Goal: Complete application form

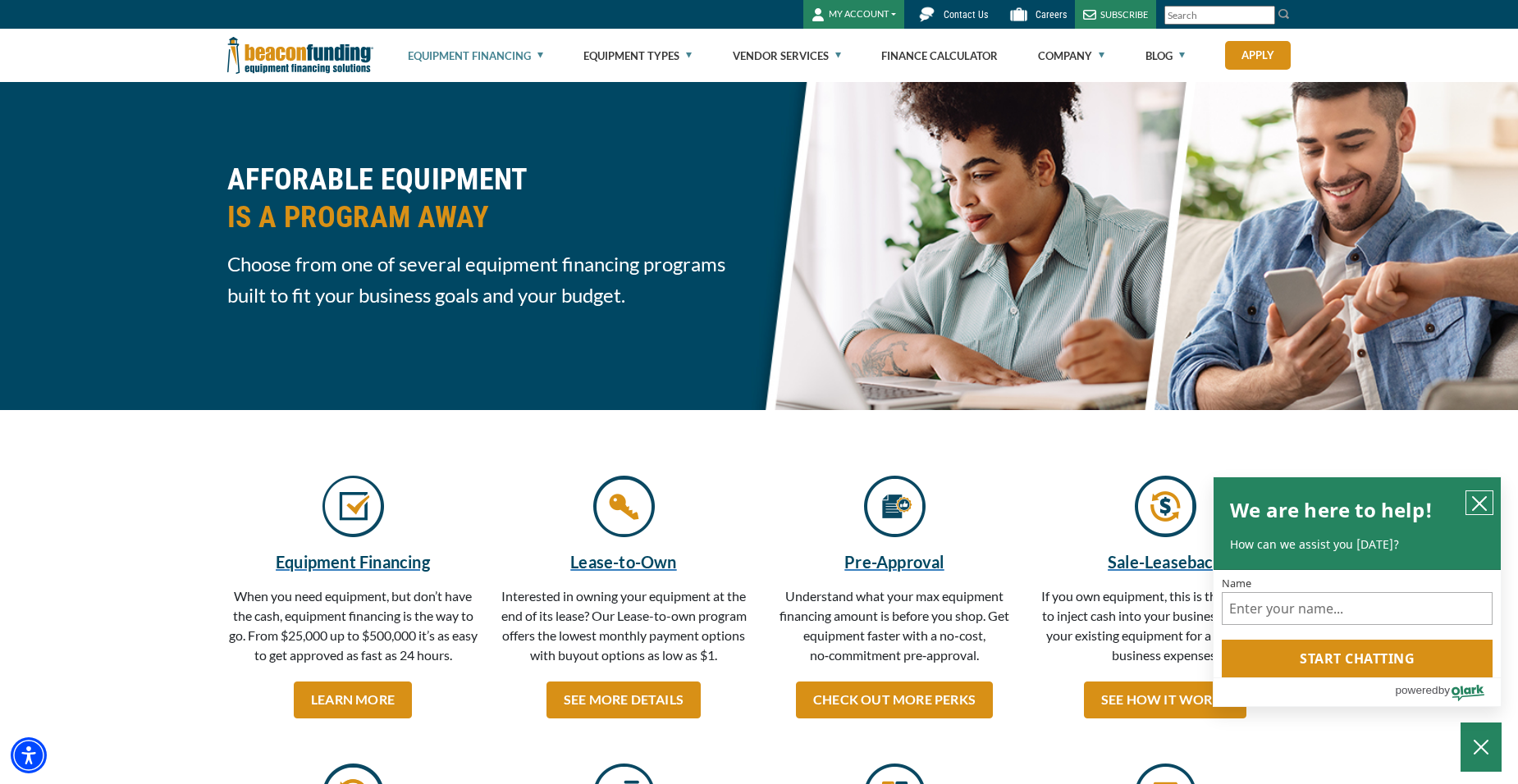
click at [1486, 501] on icon "close chatbox" at bounding box center [1479, 504] width 16 height 16
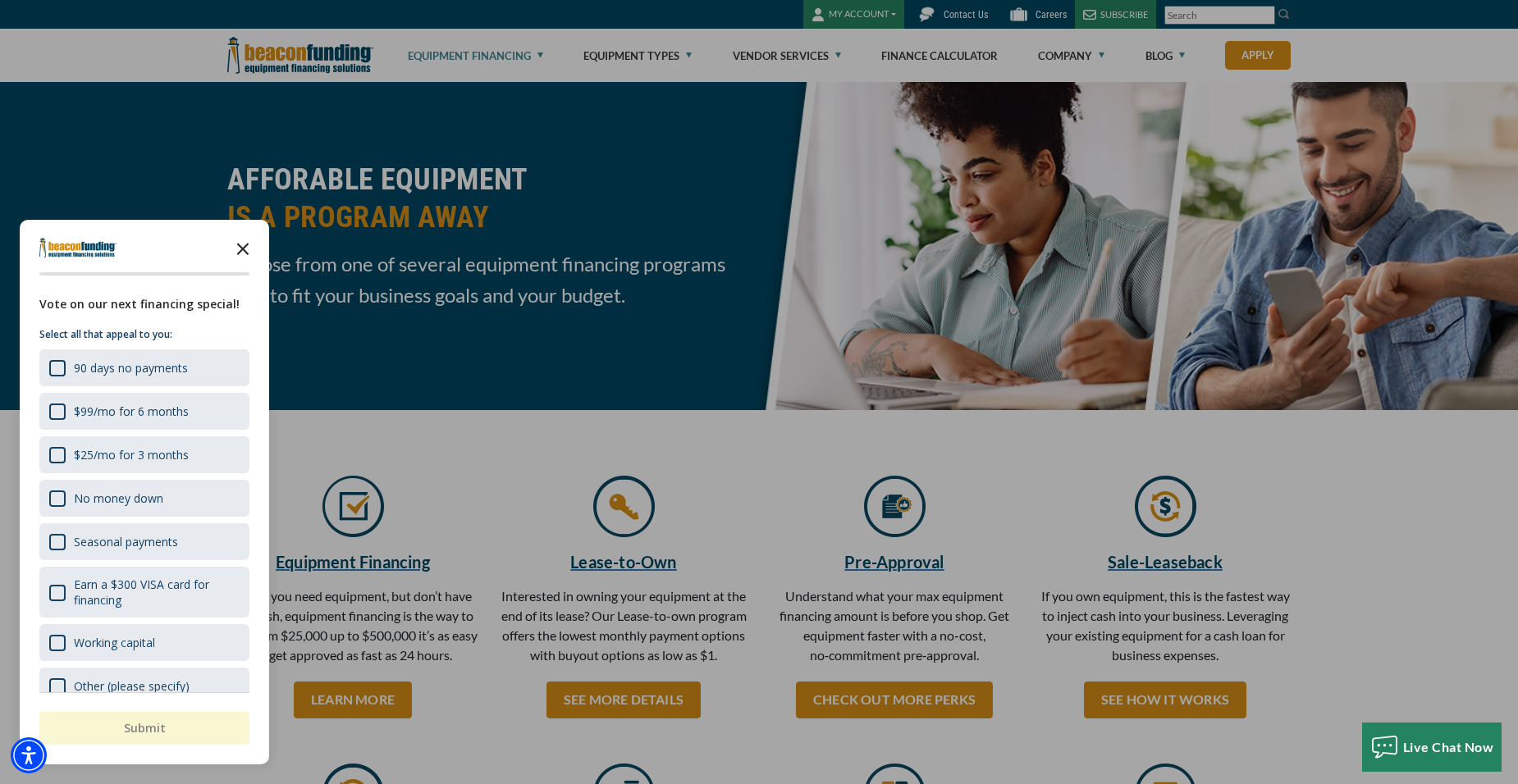
click at [245, 248] on icon "Close the survey" at bounding box center [242, 247] width 33 height 33
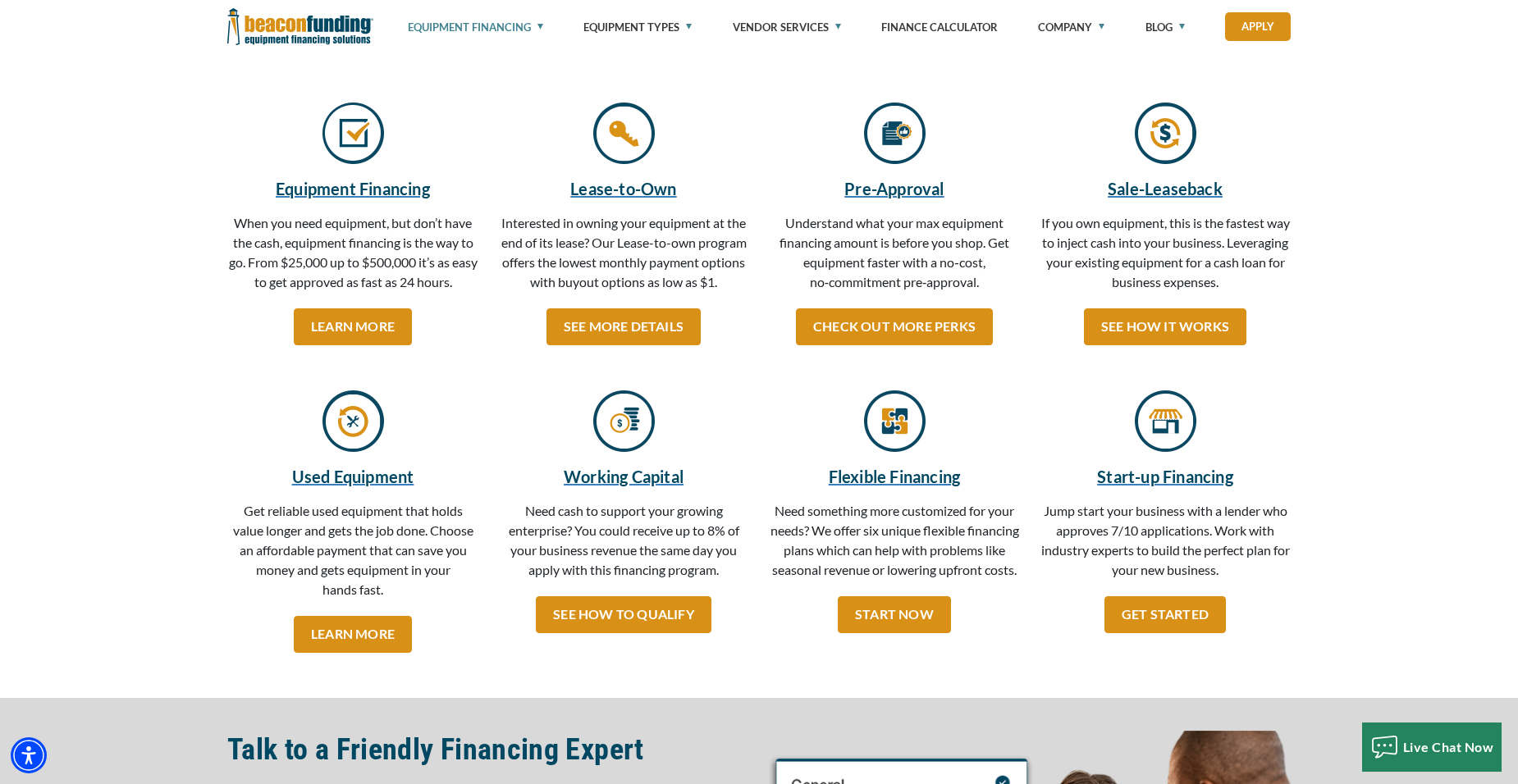
scroll to position [410, 0]
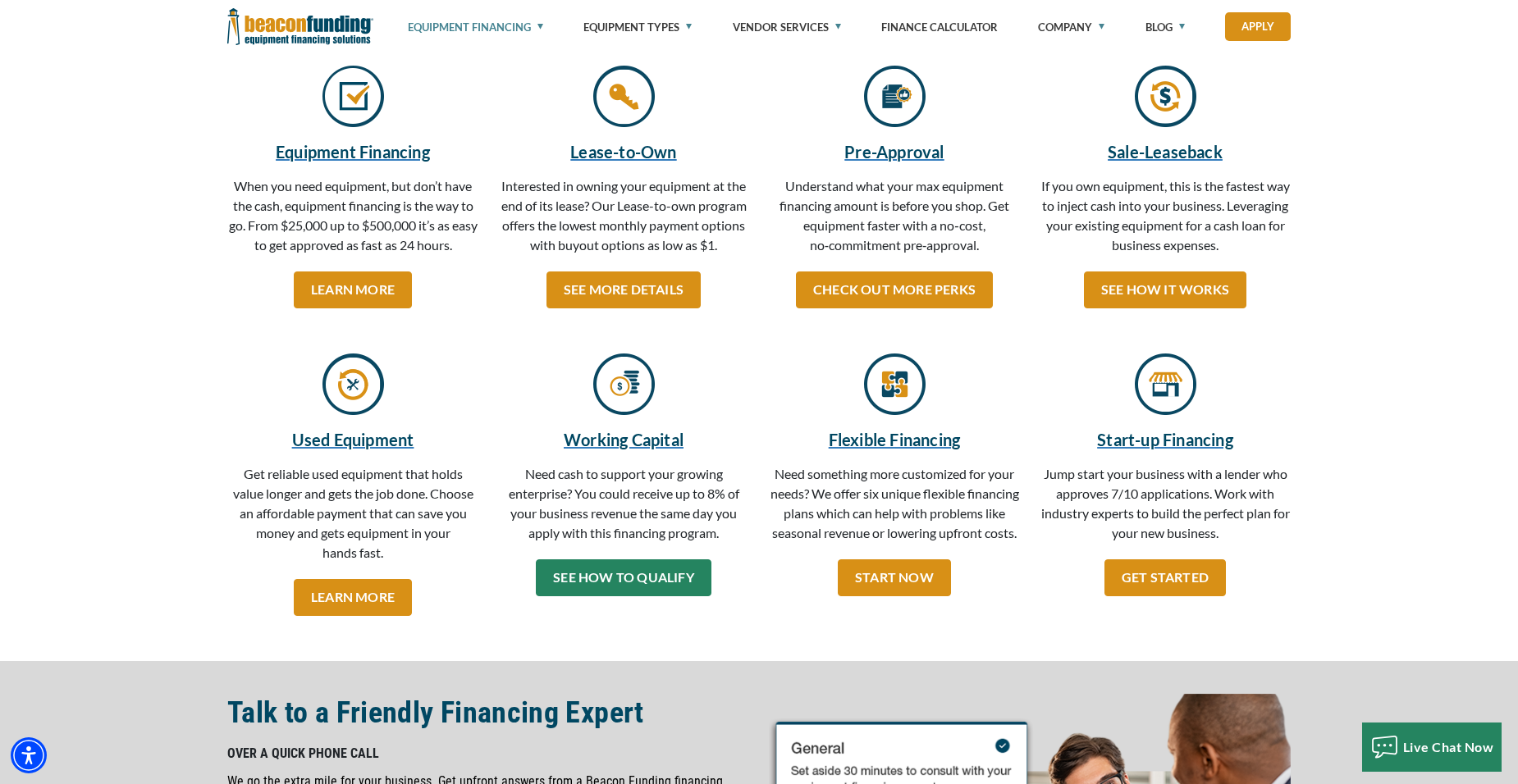
click at [642, 567] on link "SEE HOW TO QUALIFY" at bounding box center [623, 577] width 175 height 36
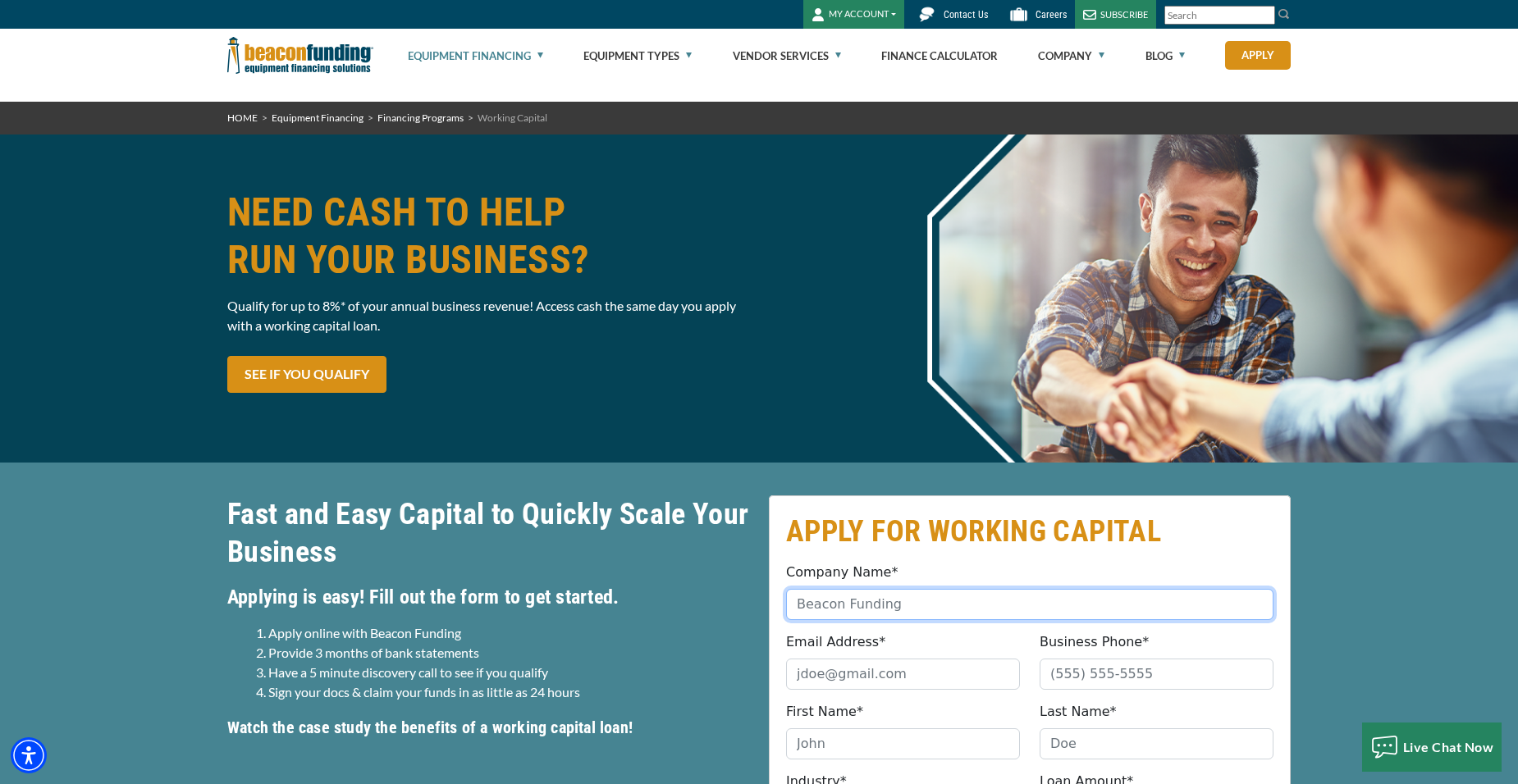
click at [886, 605] on input "Company Name*" at bounding box center [1029, 604] width 487 height 31
type input "John Benjamin Designs LLC"
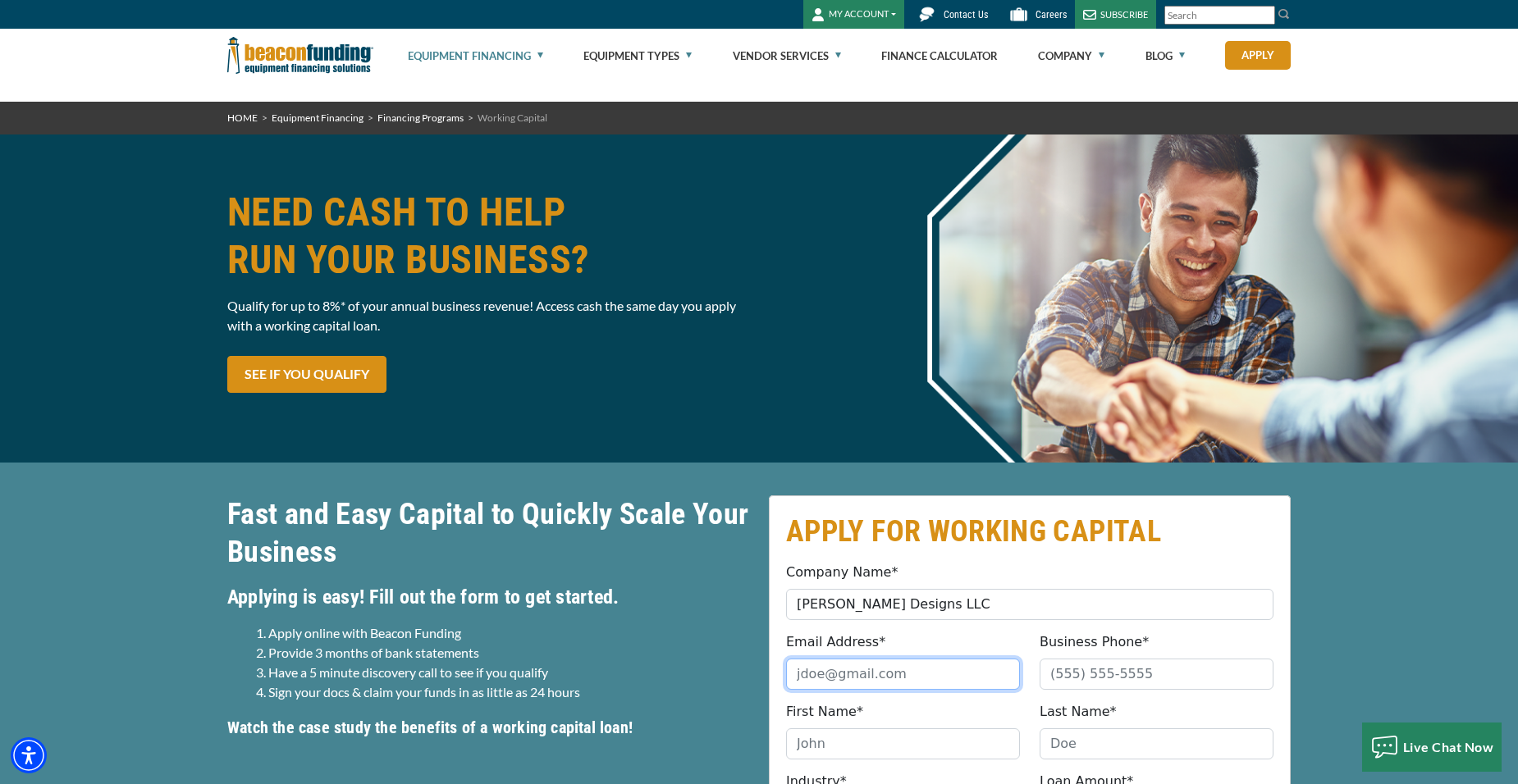
click at [892, 670] on input "Email Address*" at bounding box center [903, 674] width 234 height 31
type input "ben@jbdesigns.com"
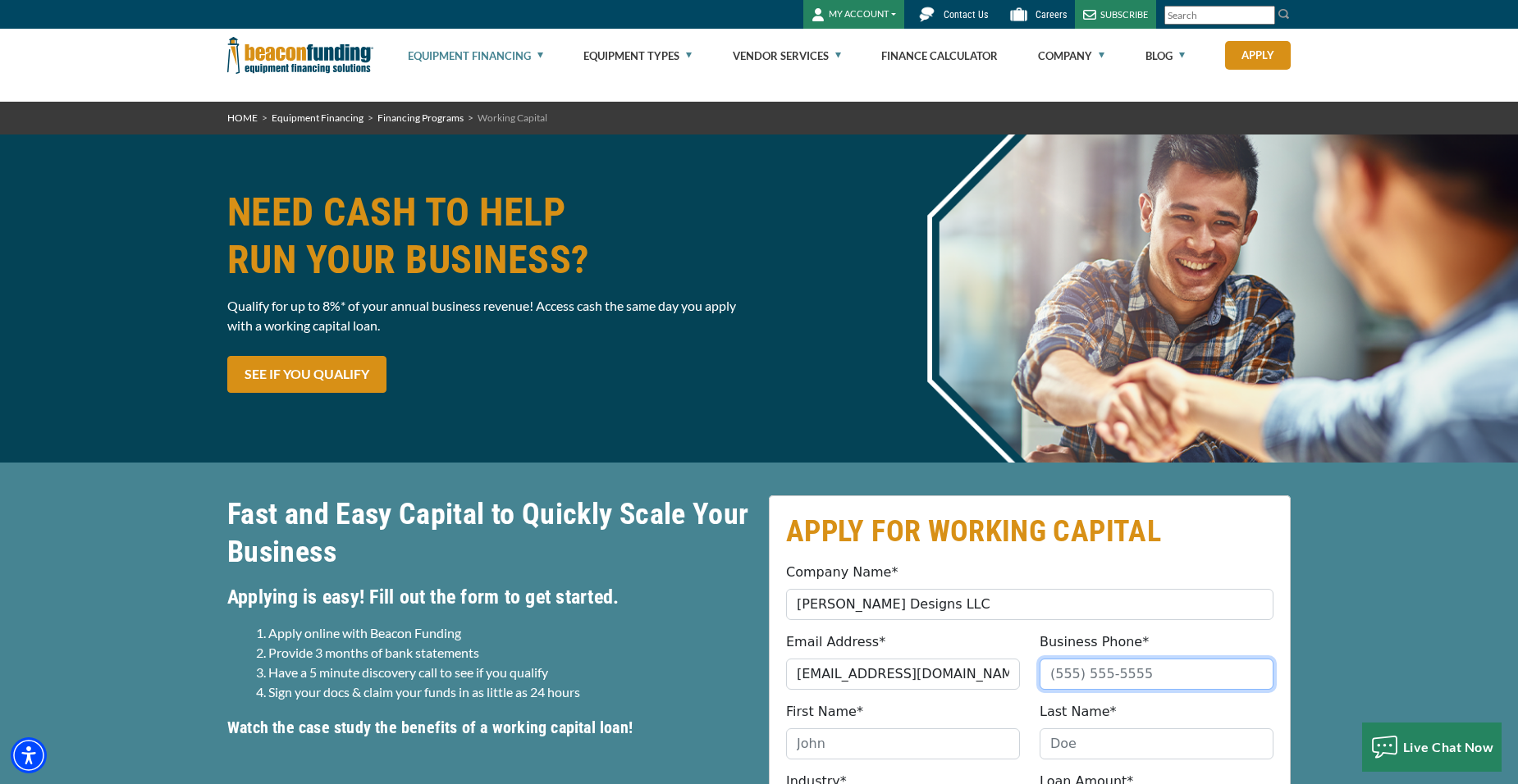
click at [1124, 682] on input "Business Phone*" at bounding box center [1156, 674] width 234 height 31
type input "(704) 756-6860"
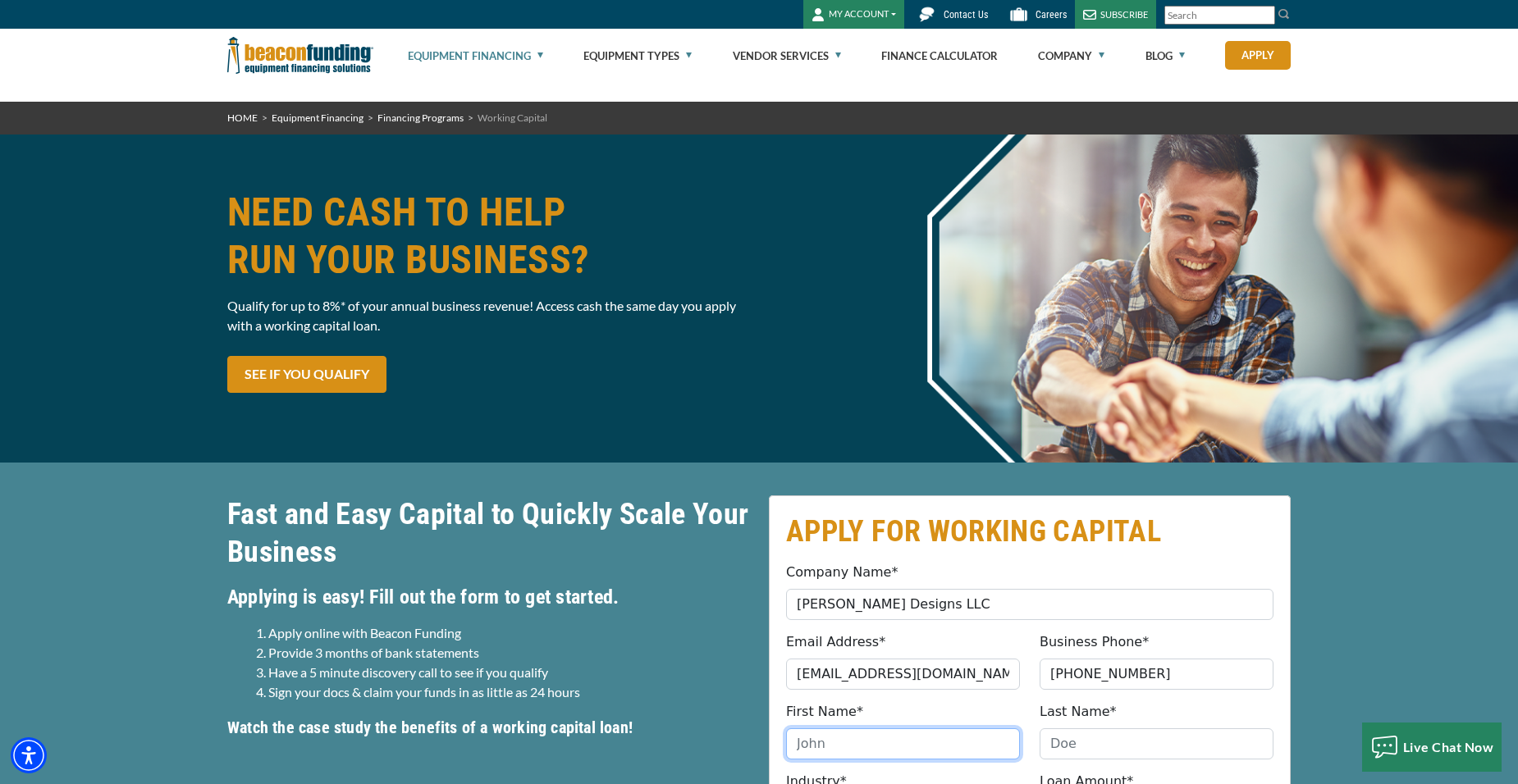
click at [929, 733] on input "First Name*" at bounding box center [903, 743] width 234 height 31
type input "John"
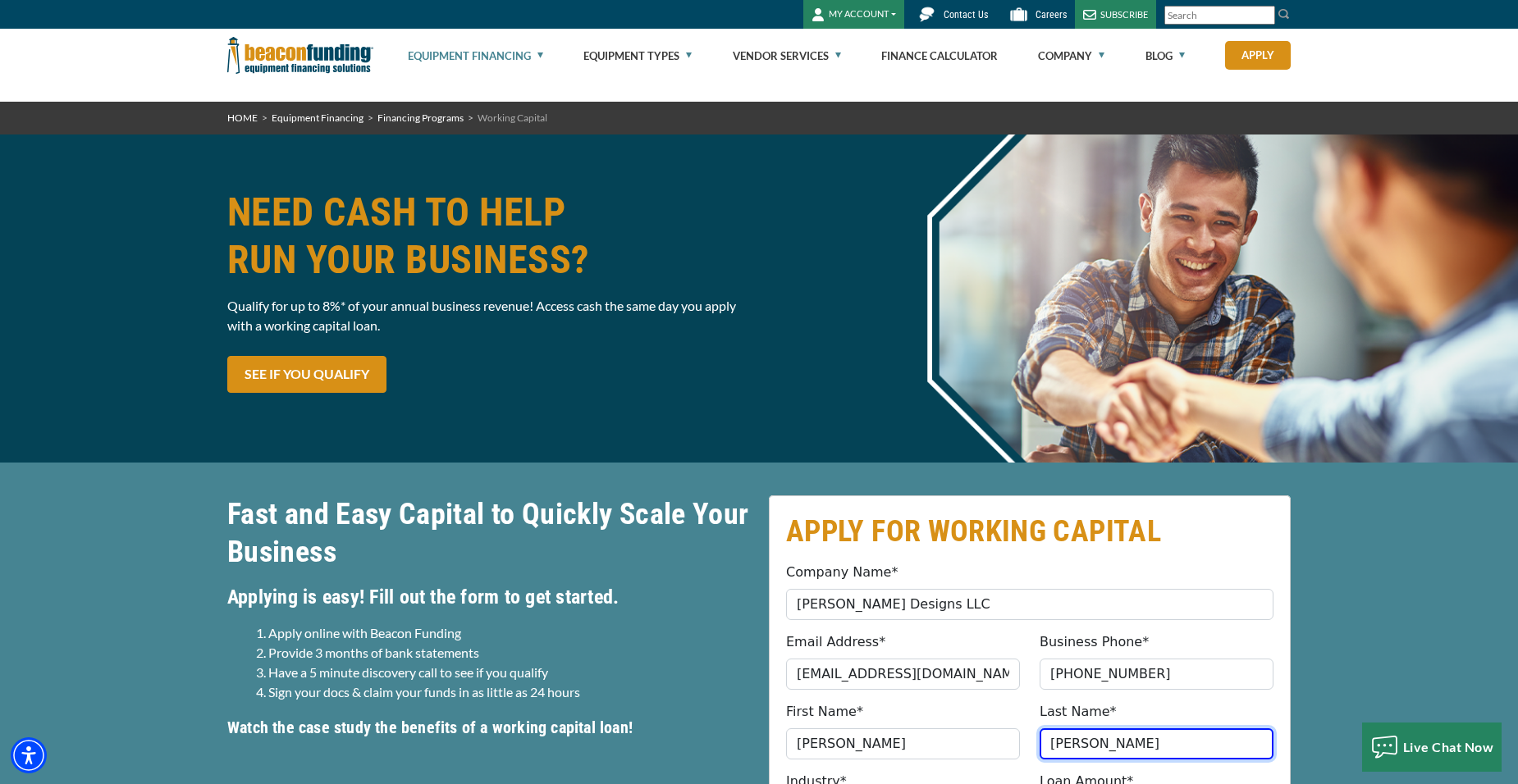
type input "Shaul"
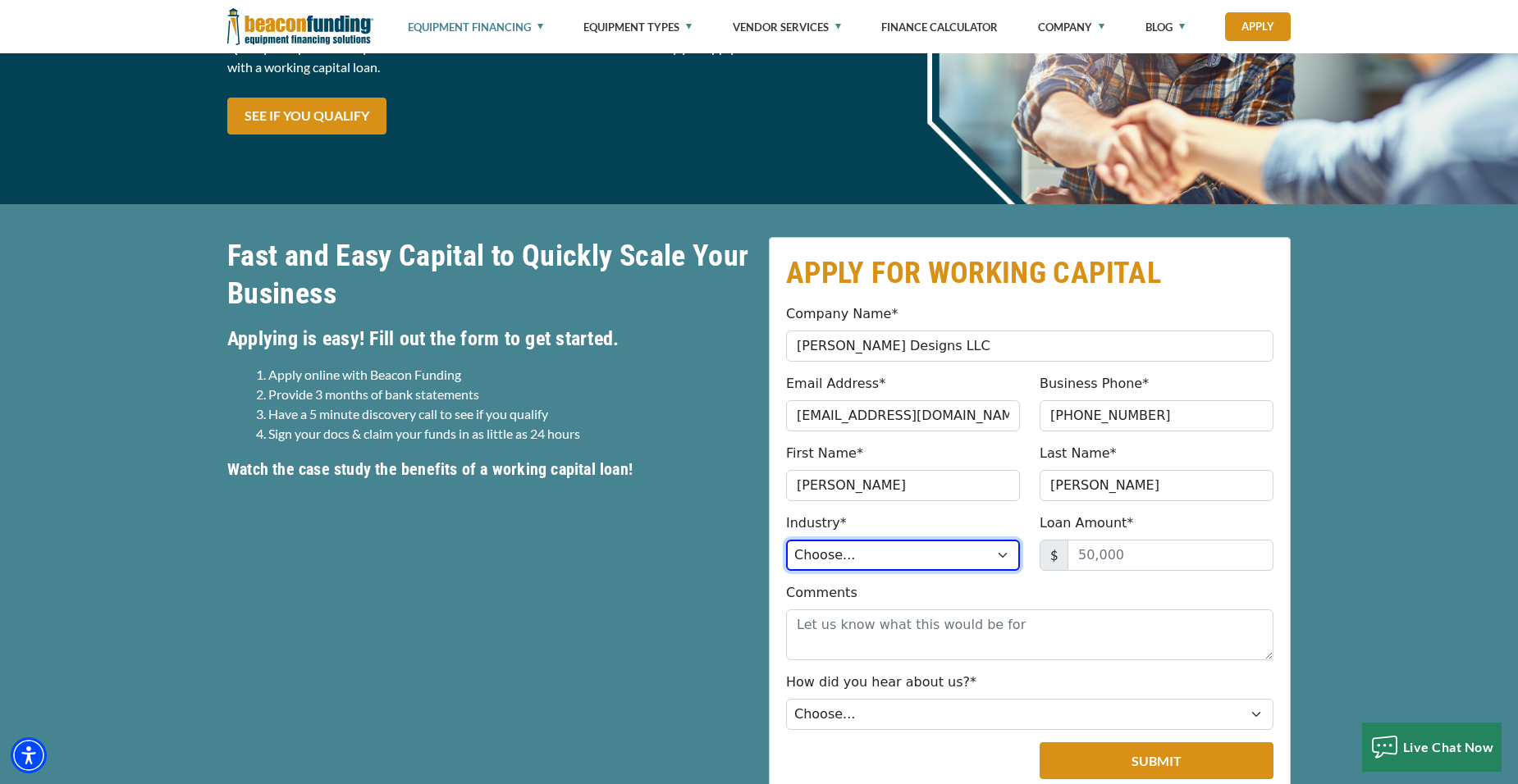
scroll to position [389, 0]
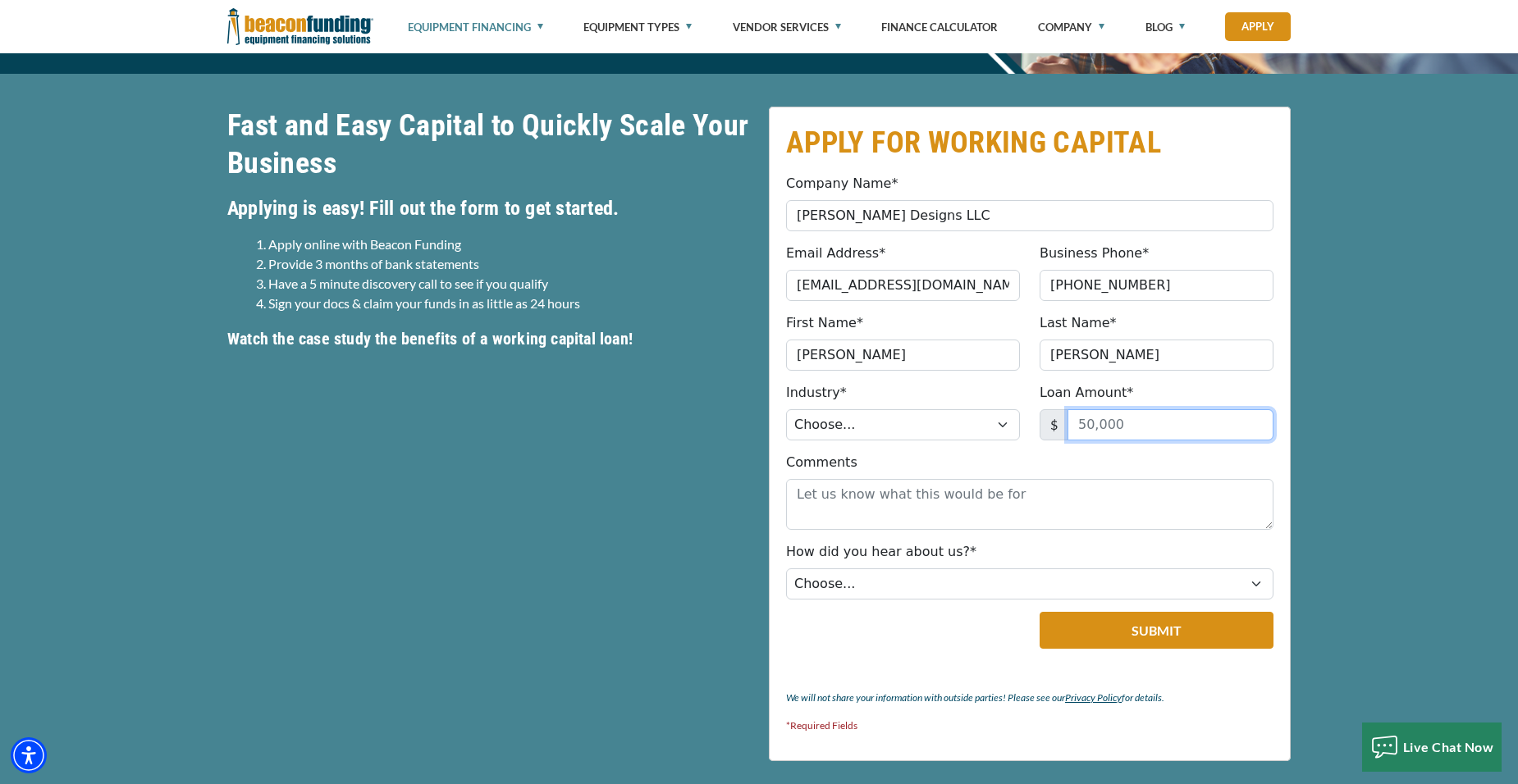
drag, startPoint x: 1129, startPoint y: 423, endPoint x: 1012, endPoint y: 446, distance: 119.2
click at [1012, 446] on fieldset "APPLY FOR WORKING CAPITAL Company Name* John Benjamin Designs LLC Please provid…" at bounding box center [1029, 433] width 522 height 654
type input "80,000"
click at [992, 419] on select "Choose... Towing Landscape/Hardscape Decorated Apparel Septic Light Constructio…" at bounding box center [903, 424] width 234 height 31
select select "3"
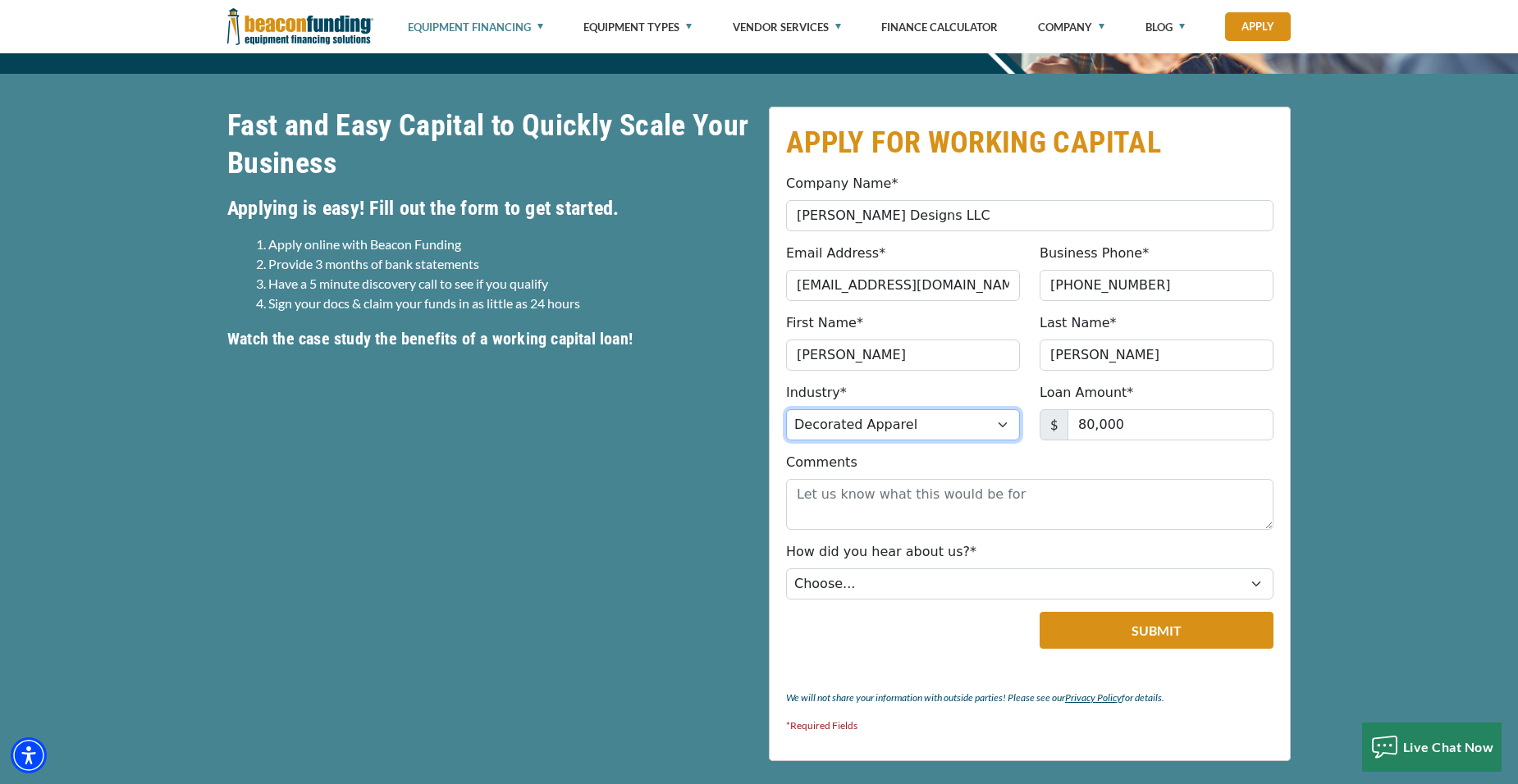
click at [786, 409] on select "Choose... Towing Landscape/Hardscape Decorated Apparel Septic Light Constructio…" at bounding box center [903, 424] width 234 height 31
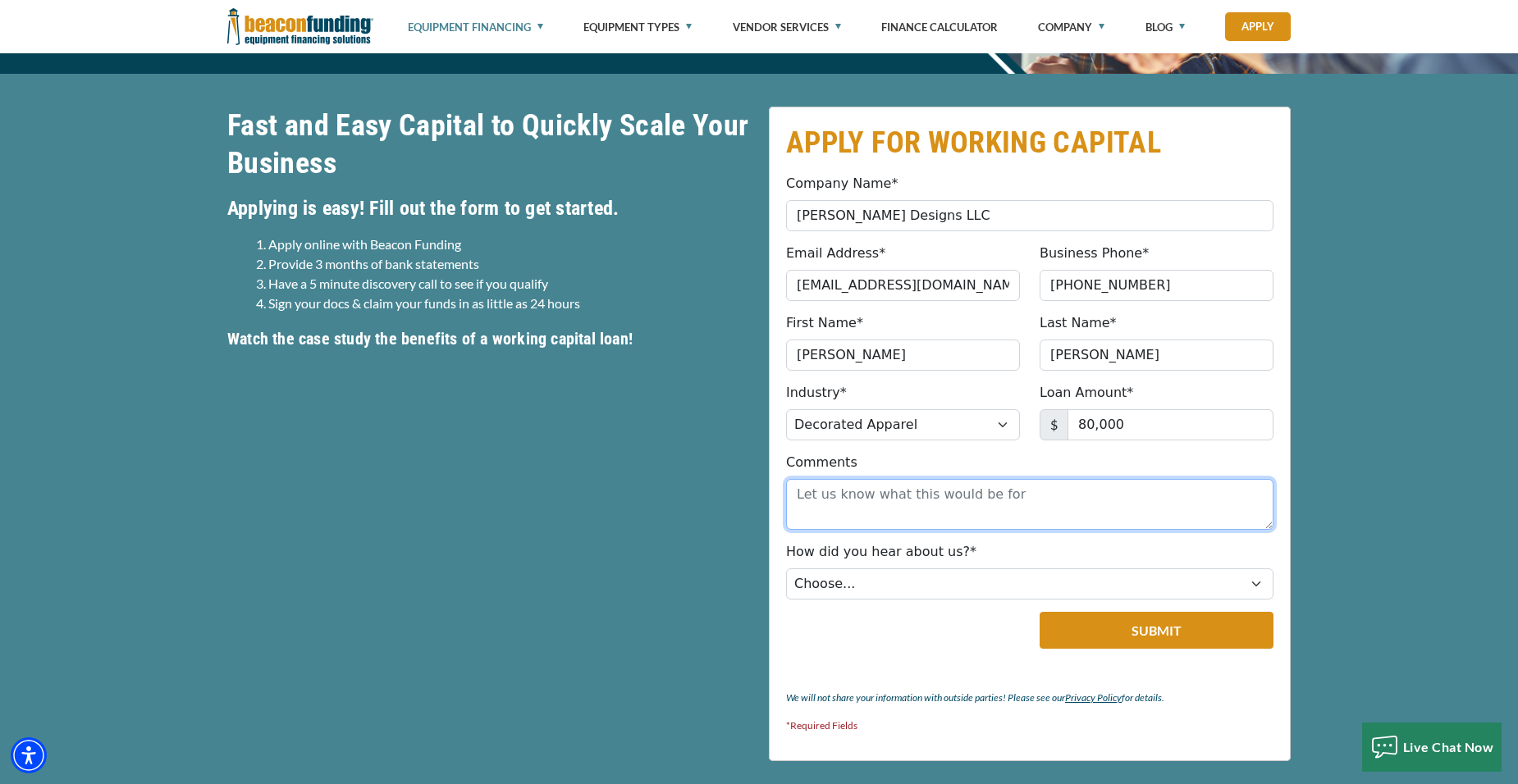
click at [905, 500] on textarea "Comments" at bounding box center [1029, 504] width 487 height 51
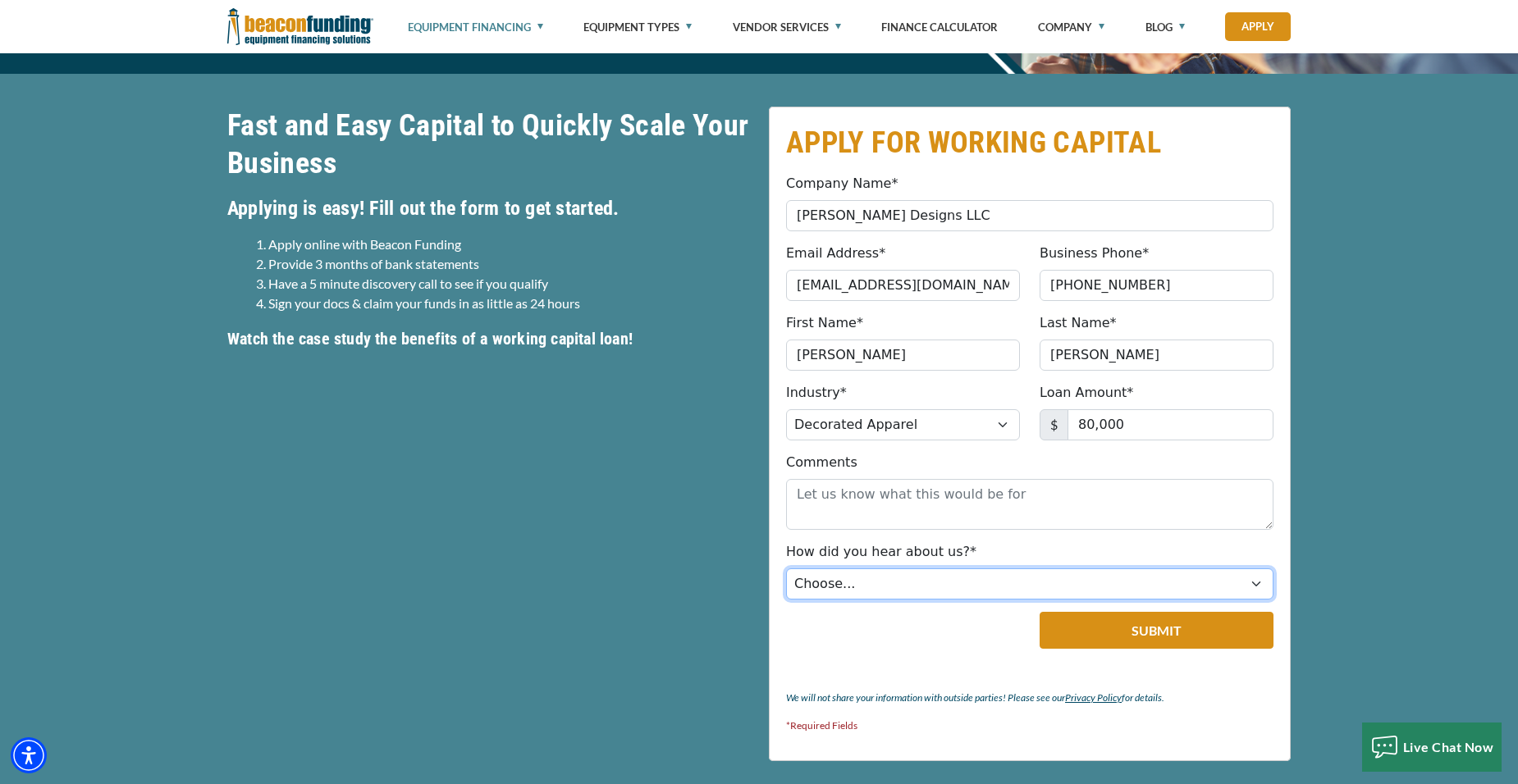
click at [979, 584] on select "Choose... Internet Search Vendor Referral Word of Mouth Client Referral Email E…" at bounding box center [1029, 584] width 487 height 31
select select "14"
click at [786, 569] on select "Choose... Internet Search Vendor Referral Word of Mouth Client Referral Email E…" at bounding box center [1029, 584] width 487 height 31
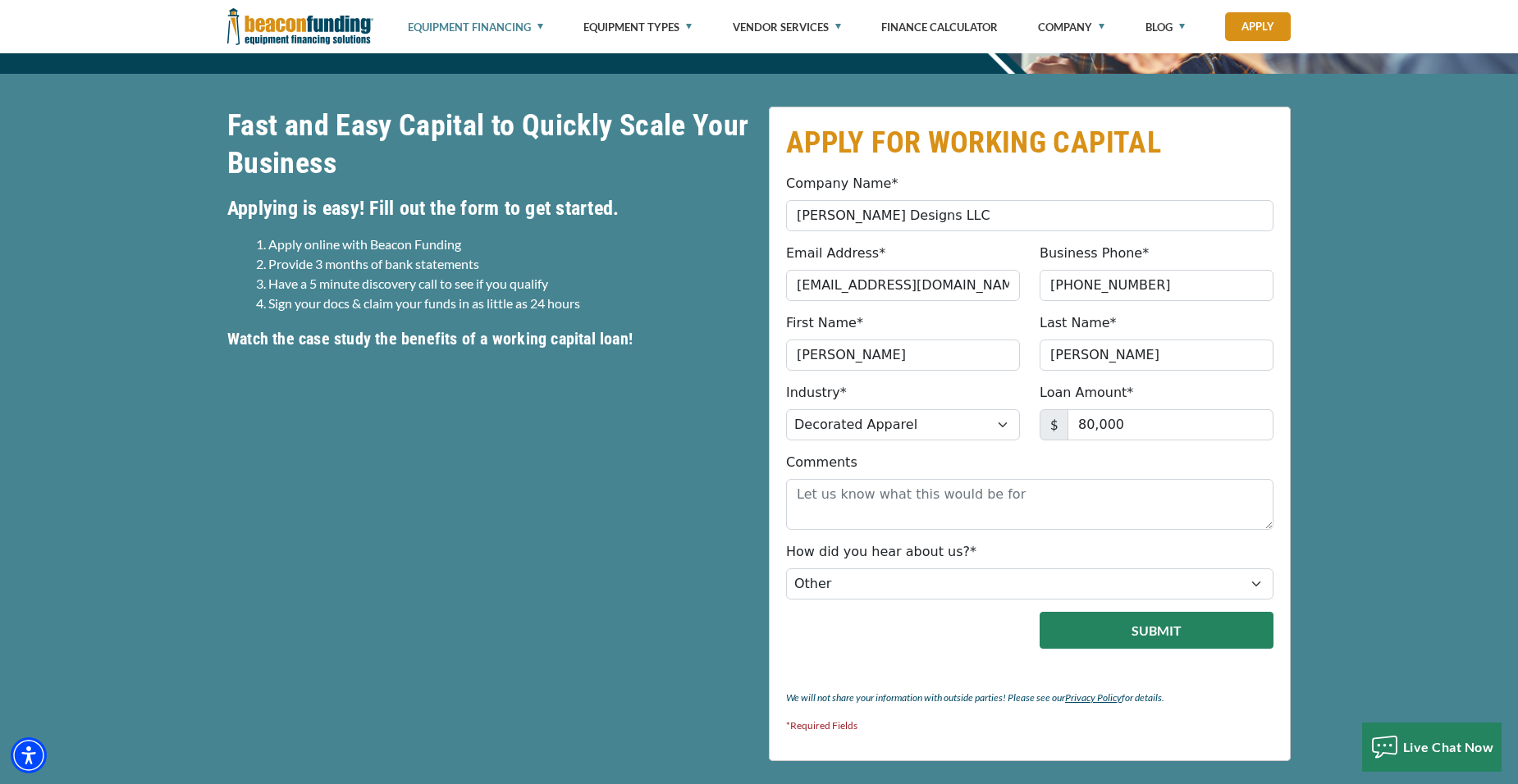
click at [1136, 636] on button "Submit" at bounding box center [1156, 629] width 234 height 36
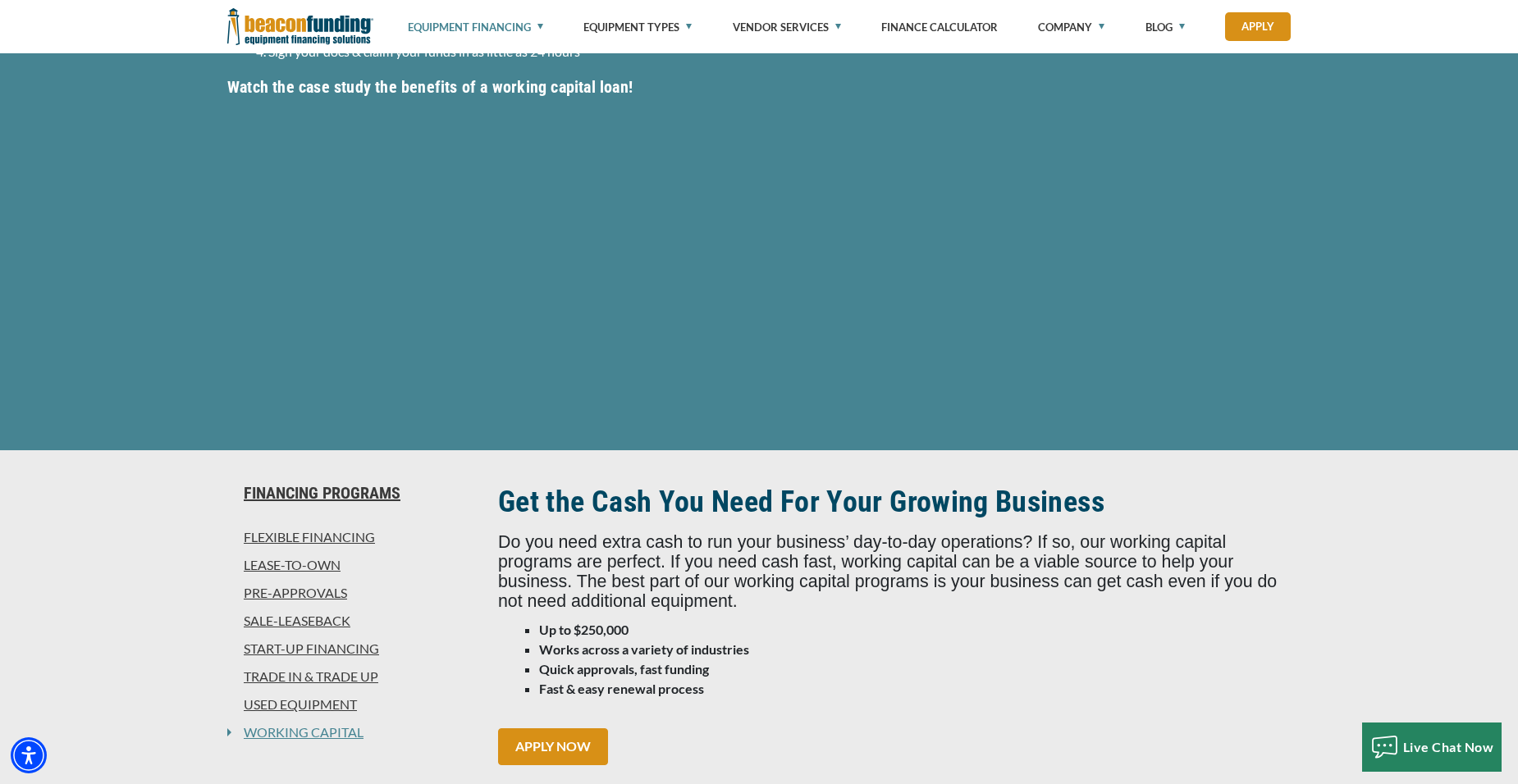
scroll to position [675, 0]
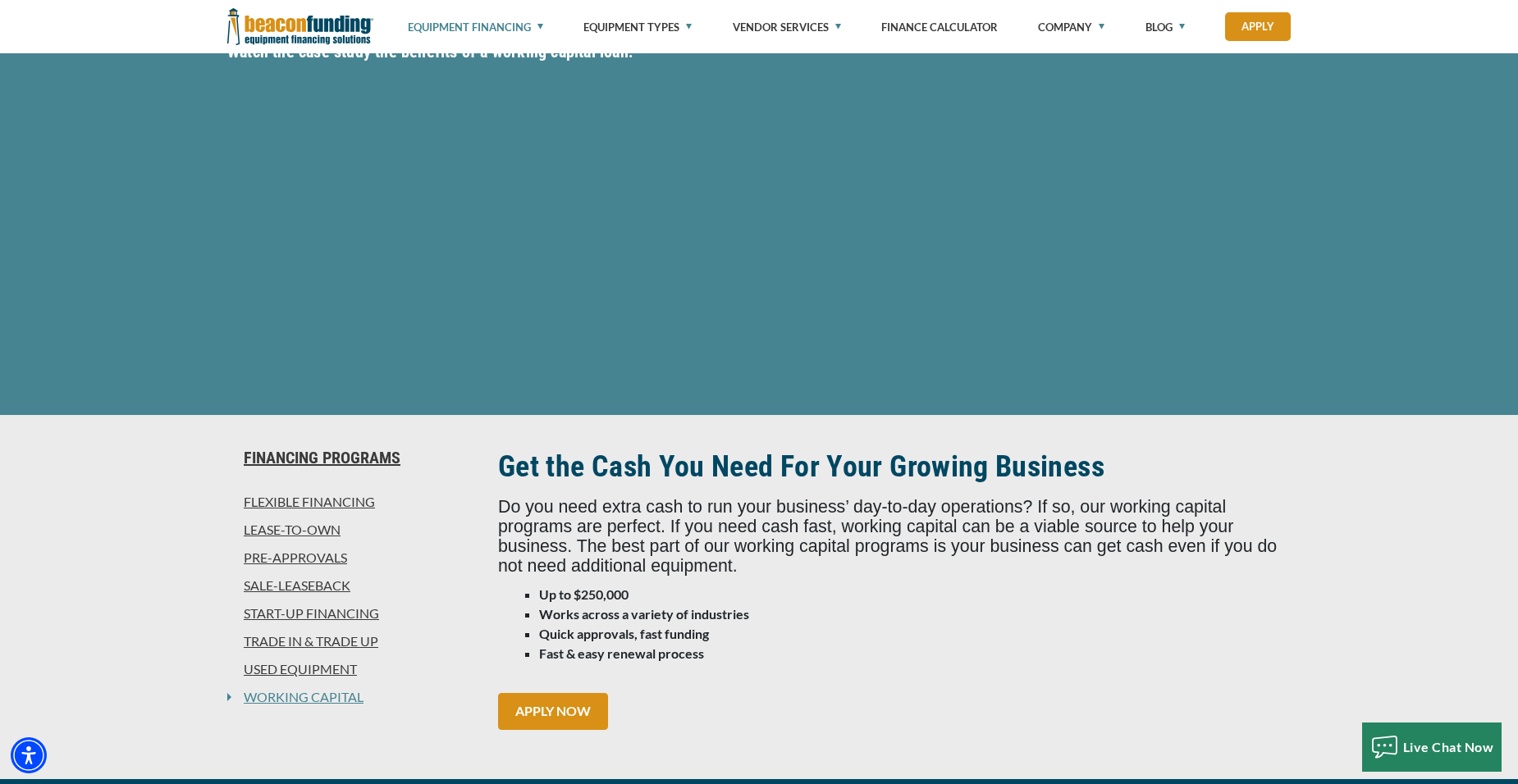
click at [317, 612] on link "Start-Up Financing" at bounding box center [353, 613] width 251 height 20
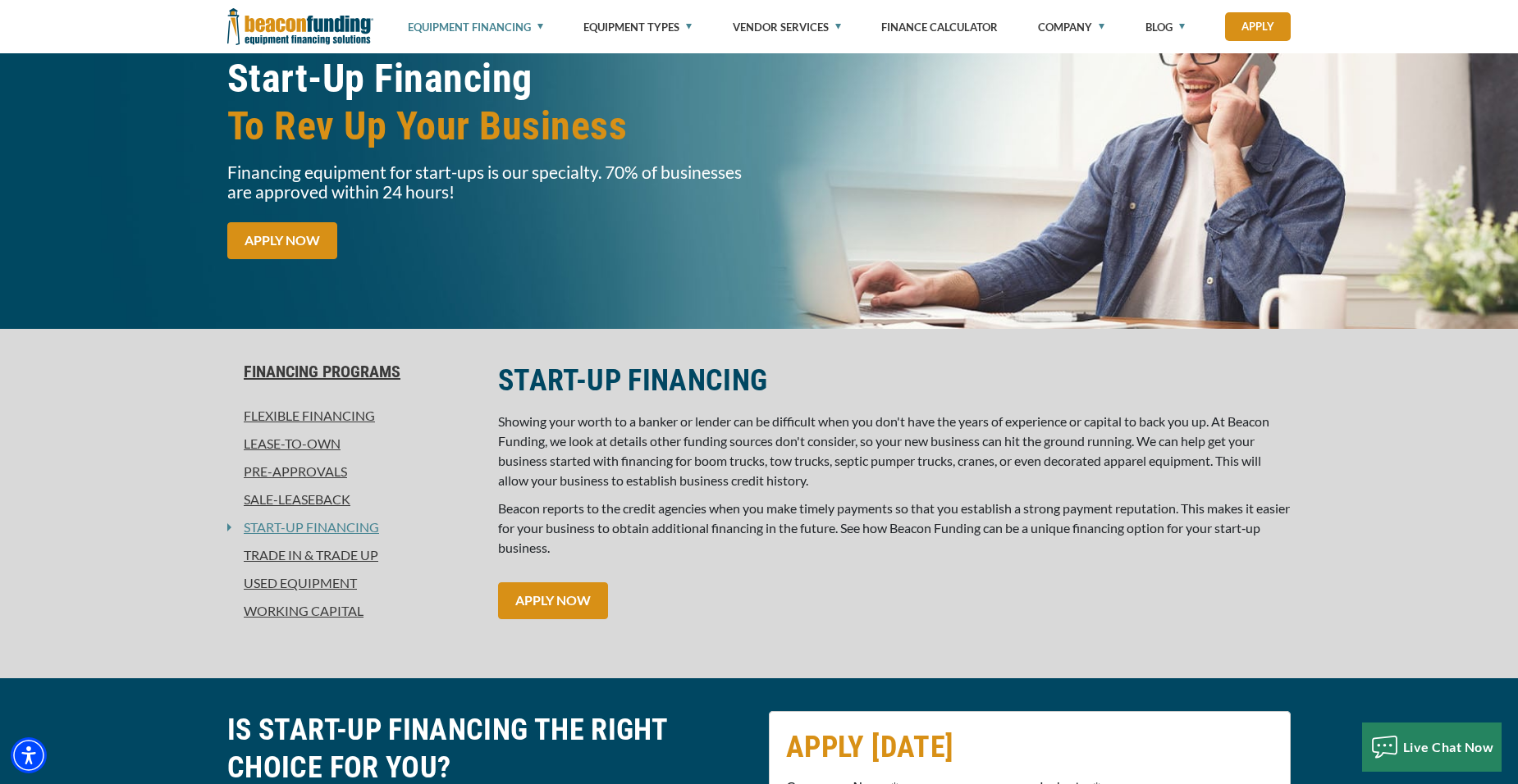
scroll to position [164, 0]
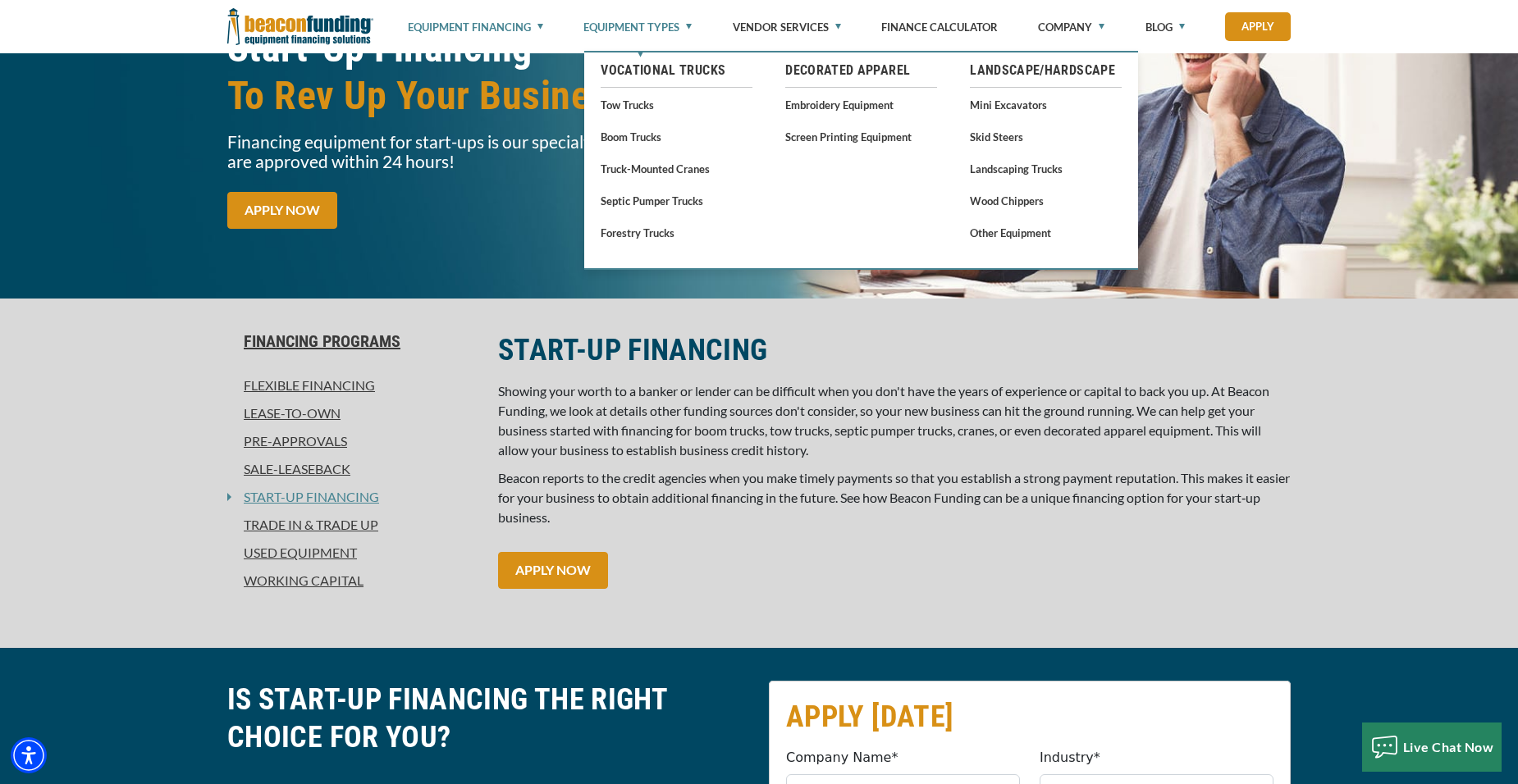
click at [621, 34] on link "Equipment Types" at bounding box center [637, 27] width 109 height 54
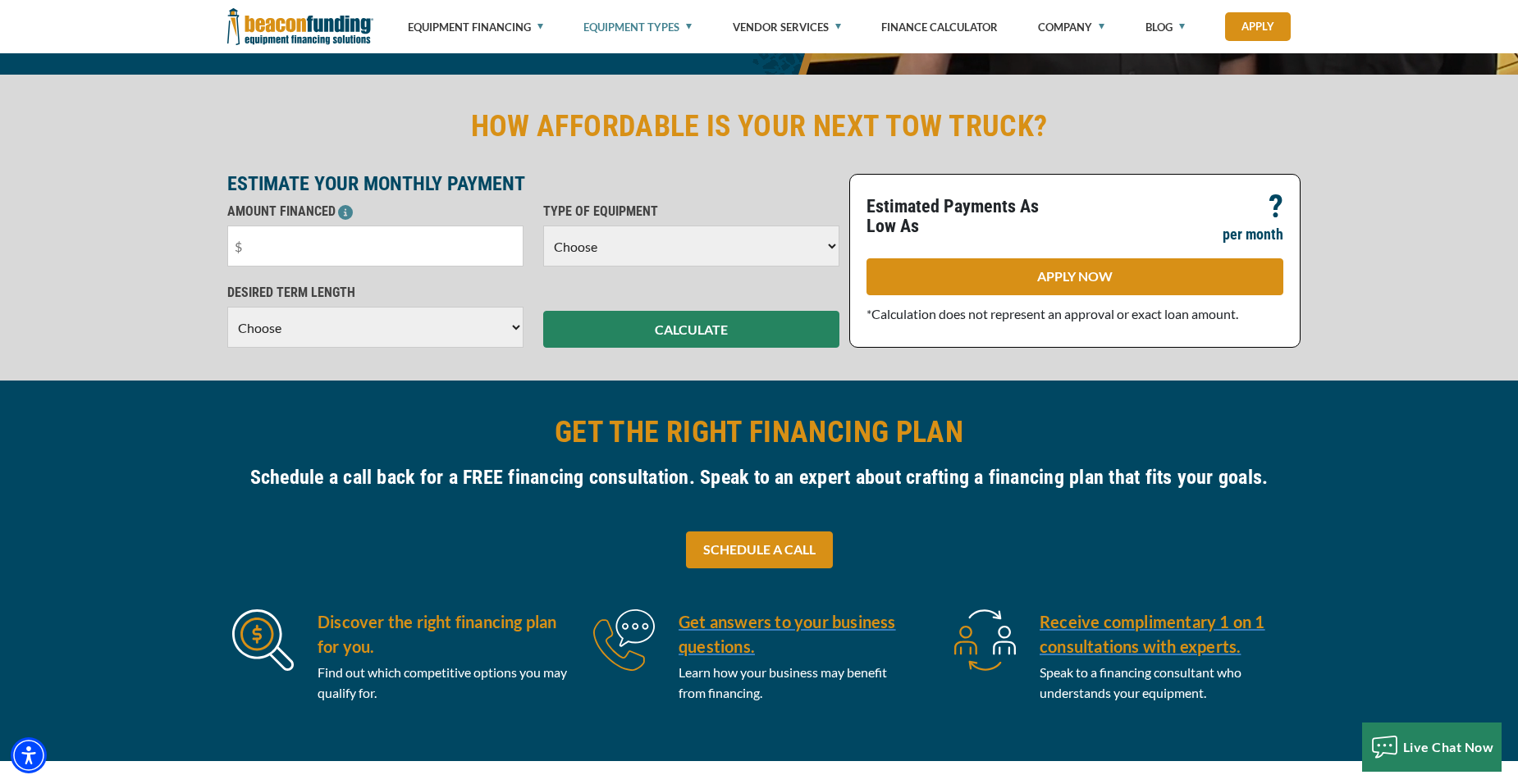
scroll to position [410, 0]
